Goal: Task Accomplishment & Management: Manage account settings

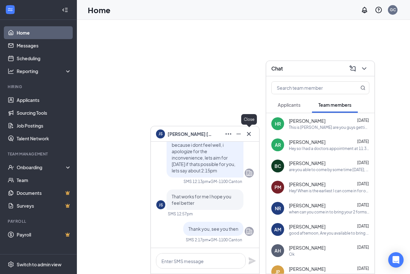
click at [247, 133] on icon "Cross" at bounding box center [249, 134] width 8 height 8
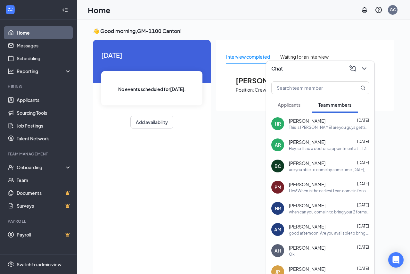
click at [365, 66] on div "Chat" at bounding box center [320, 68] width 108 height 15
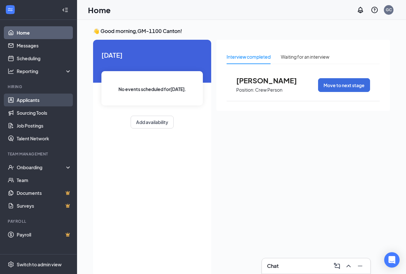
click at [34, 103] on link "Applicants" at bounding box center [44, 100] width 55 height 13
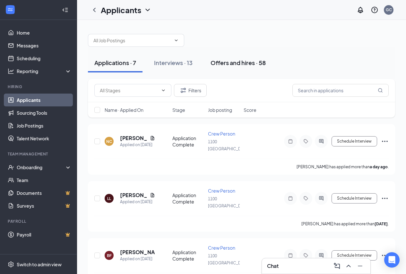
click at [250, 61] on div "Offers and hires · 58" at bounding box center [237, 63] width 55 height 8
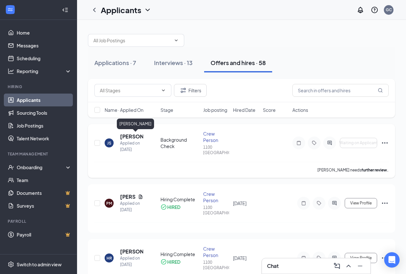
click at [124, 134] on h5 "[PERSON_NAME]" at bounding box center [131, 136] width 23 height 7
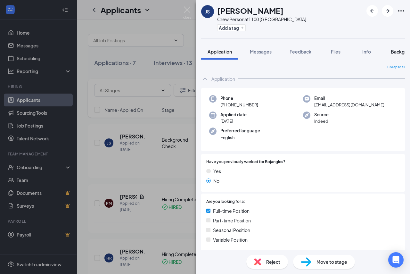
click at [396, 49] on span "Background" at bounding box center [404, 52] width 26 height 6
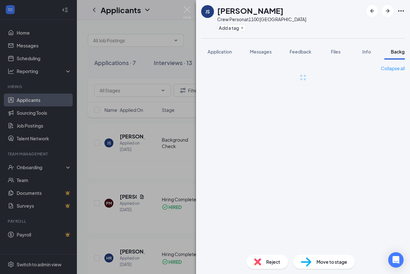
scroll to position [0, 20]
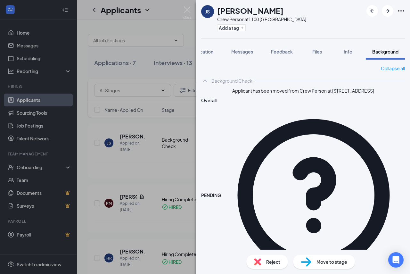
click at [183, 8] on div "JS [PERSON_NAME] Crew Person at 1100 [GEOGRAPHIC_DATA] Add a tag Application Me…" at bounding box center [205, 137] width 410 height 274
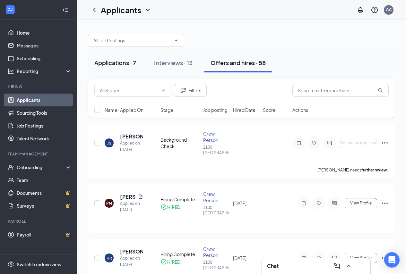
click at [106, 61] on div "Applications · 7" at bounding box center [115, 63] width 42 height 8
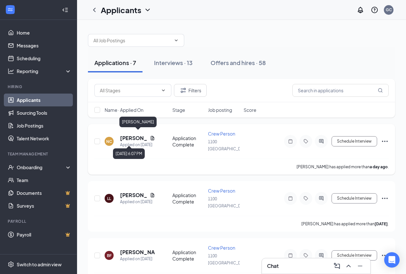
click at [139, 138] on h5 "[PERSON_NAME]" at bounding box center [133, 138] width 27 height 7
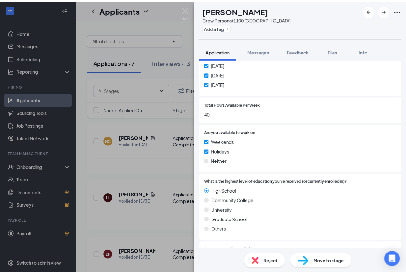
scroll to position [641, 0]
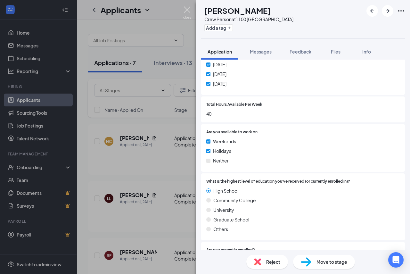
click at [185, 9] on img at bounding box center [187, 12] width 8 height 13
